Goal: Find specific page/section: Find specific page/section

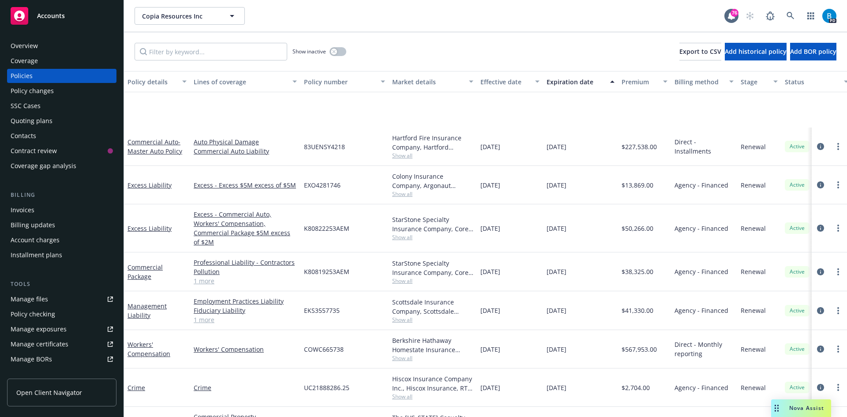
scroll to position [88, 0]
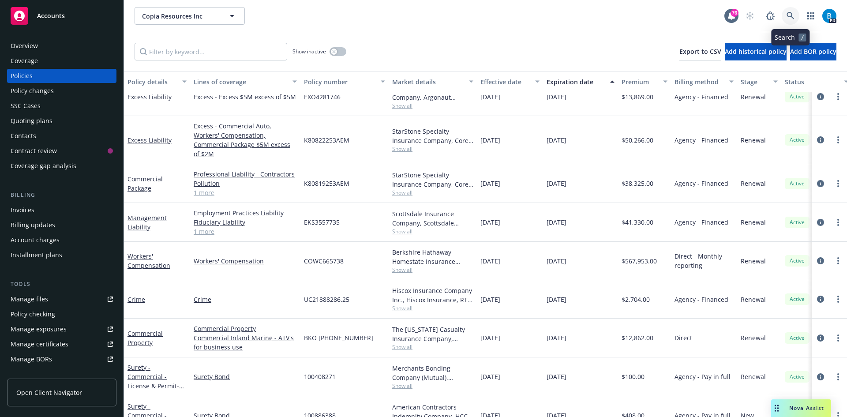
click at [789, 15] on icon at bounding box center [790, 16] width 8 height 8
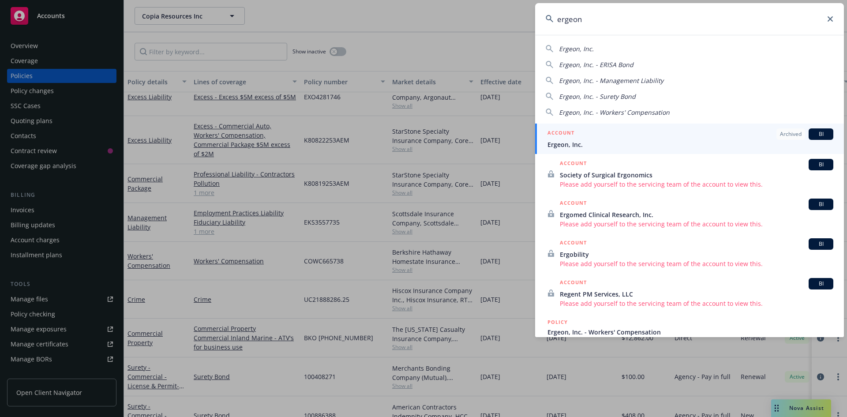
type input "ergeon"
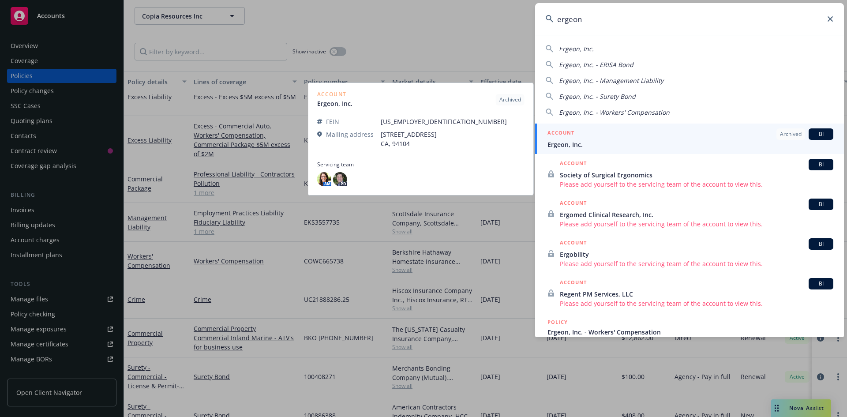
click at [586, 144] on span "Ergeon, Inc." at bounding box center [690, 144] width 286 height 9
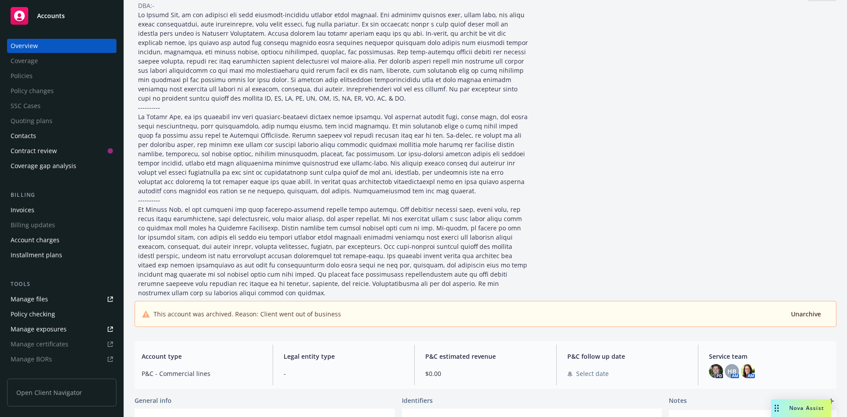
scroll to position [44, 0]
